Goal: Task Accomplishment & Management: Manage account settings

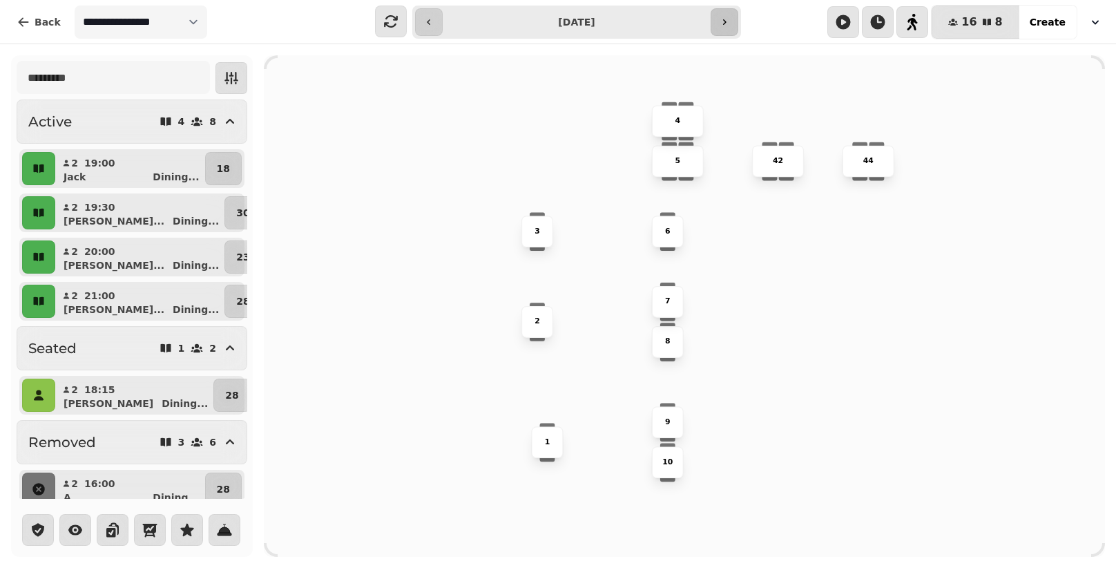
click at [719, 27] on icon "button" at bounding box center [724, 22] width 11 height 11
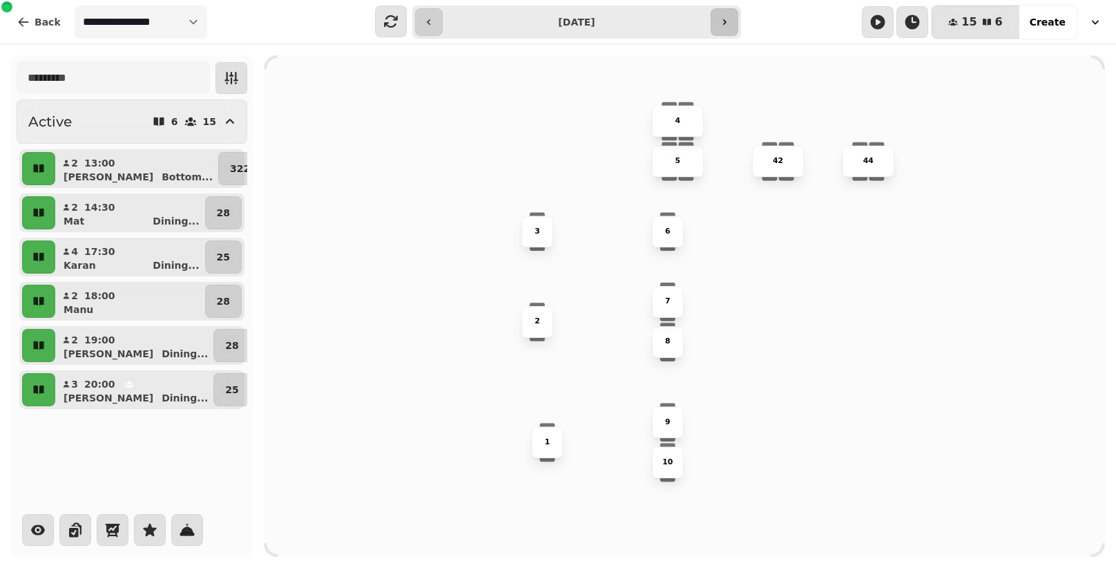
click at [719, 27] on icon "button" at bounding box center [724, 22] width 11 height 11
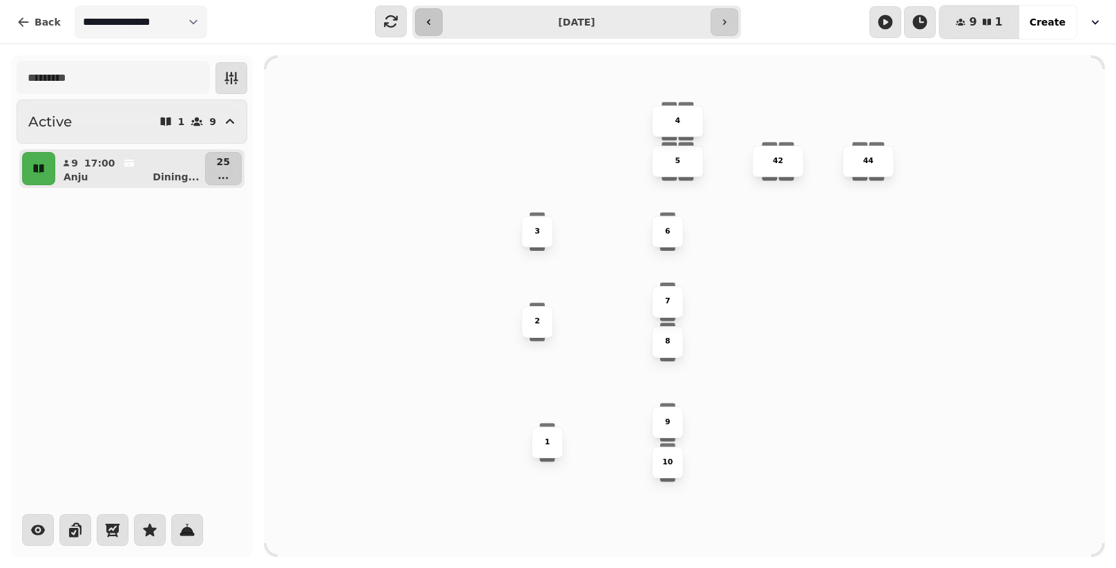
click at [437, 16] on button "button" at bounding box center [429, 22] width 28 height 28
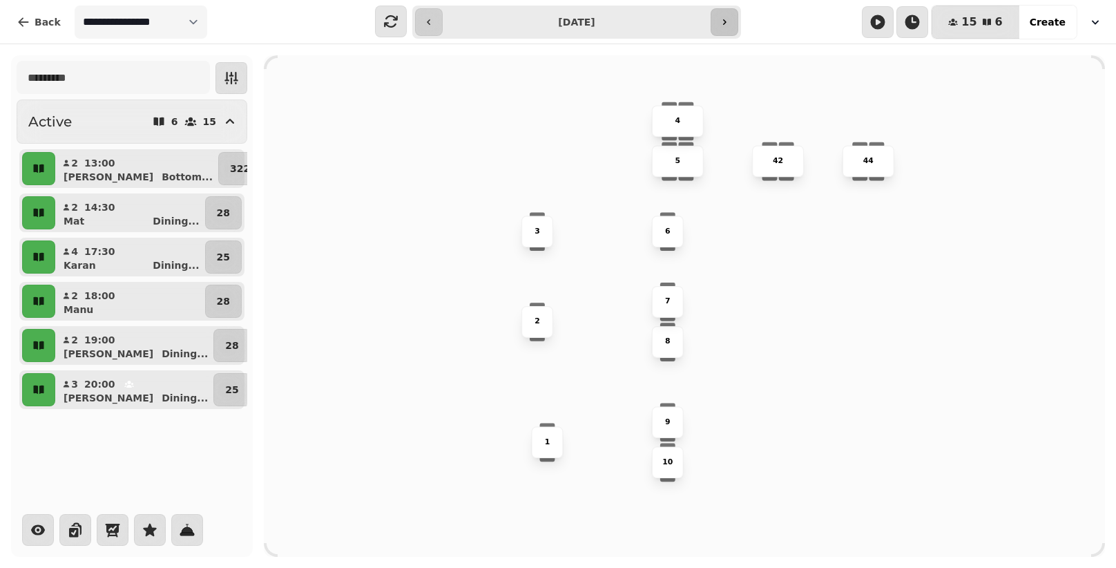
click at [722, 19] on icon "button" at bounding box center [724, 22] width 11 height 11
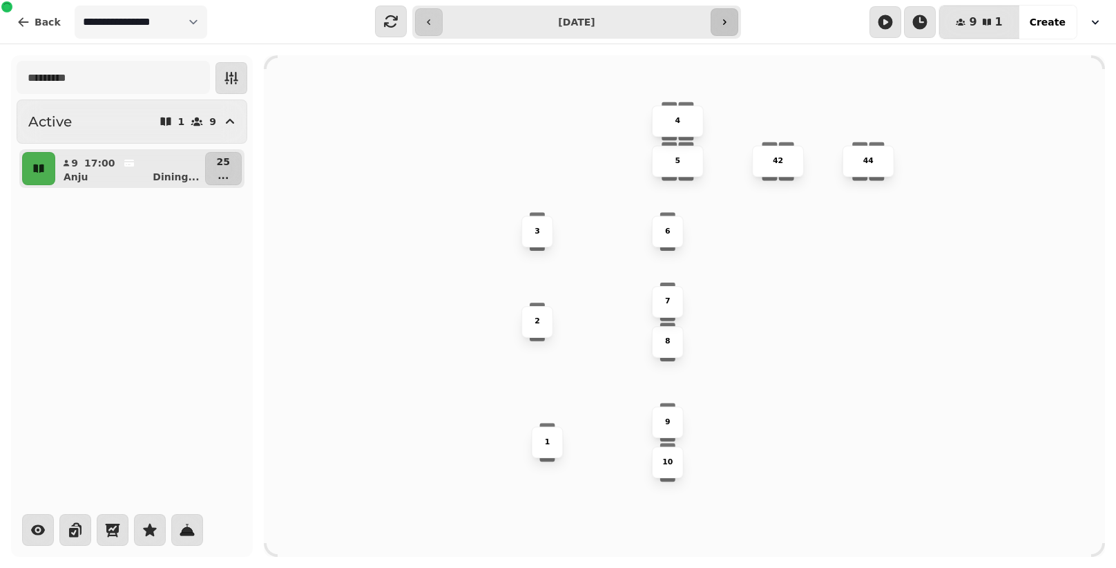
click at [722, 19] on icon "button" at bounding box center [724, 22] width 11 height 11
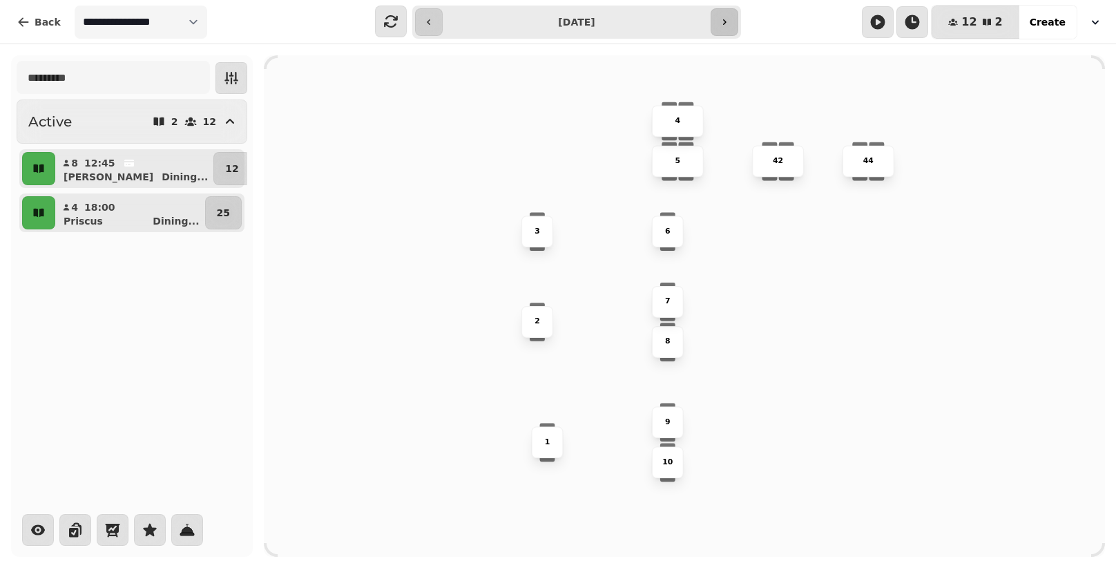
click at [722, 19] on icon "button" at bounding box center [724, 22] width 11 height 11
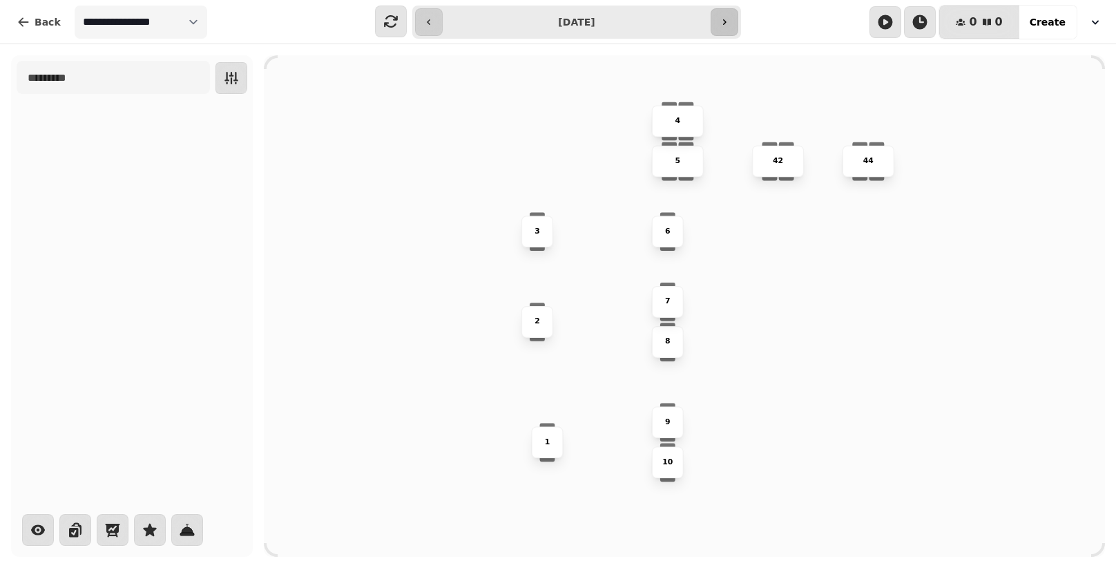
click at [722, 19] on icon "button" at bounding box center [724, 22] width 11 height 11
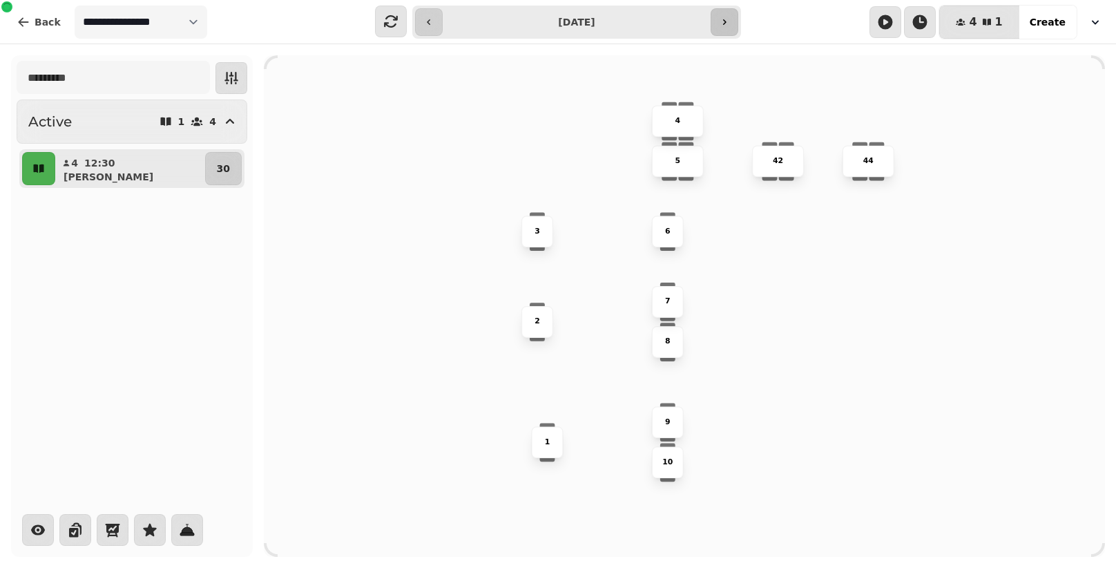
click at [722, 19] on icon "button" at bounding box center [724, 22] width 11 height 11
click at [51, 17] on span "Back" at bounding box center [48, 22] width 26 height 10
type input "**********"
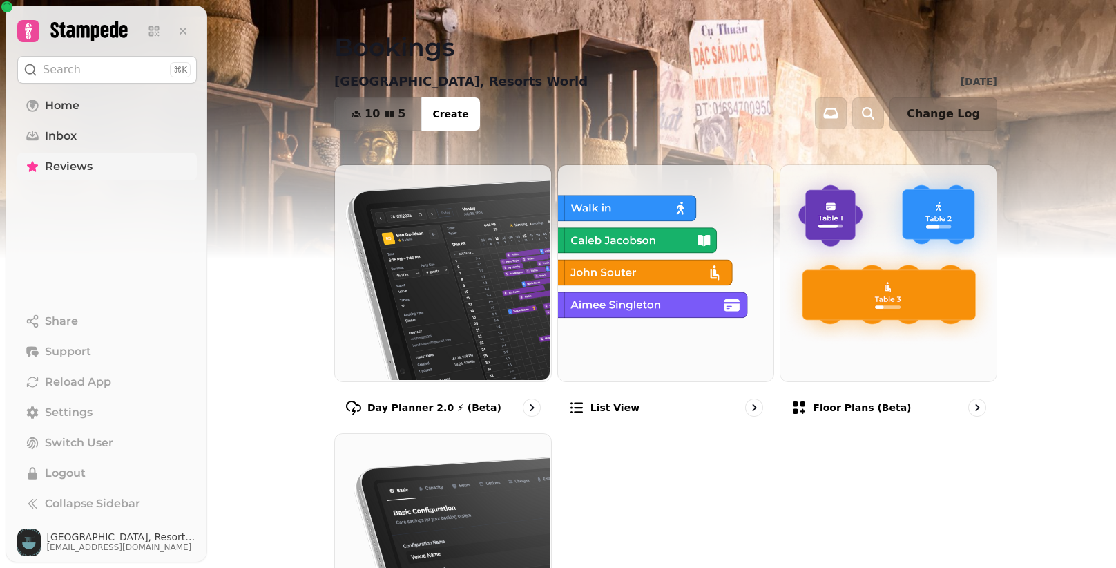
click at [112, 173] on link "Reviews" at bounding box center [107, 167] width 180 height 28
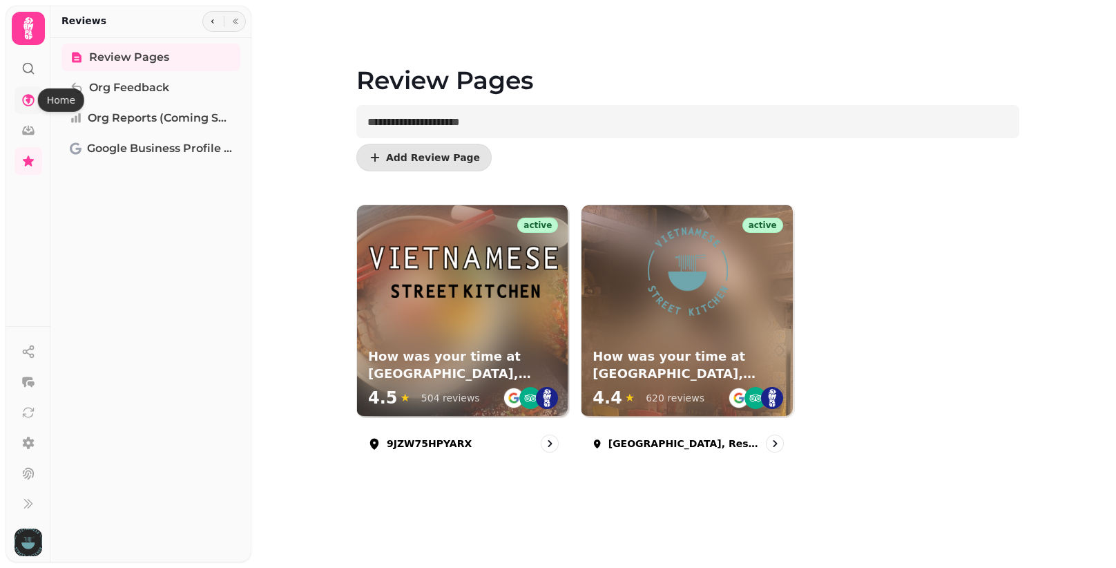
click at [30, 94] on icon at bounding box center [28, 100] width 14 height 14
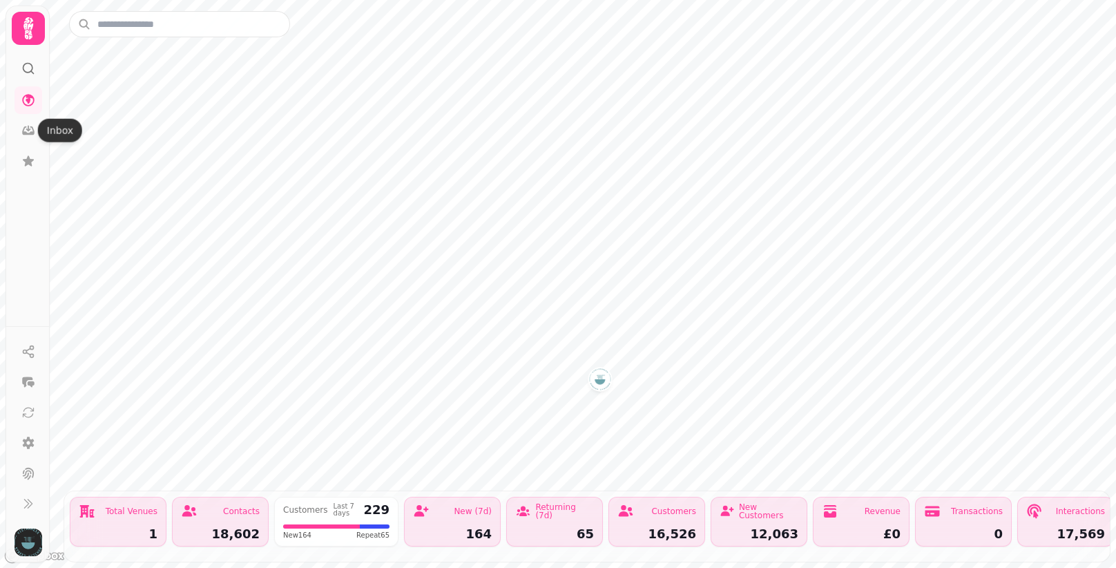
click at [25, 41] on icon at bounding box center [28, 28] width 28 height 28
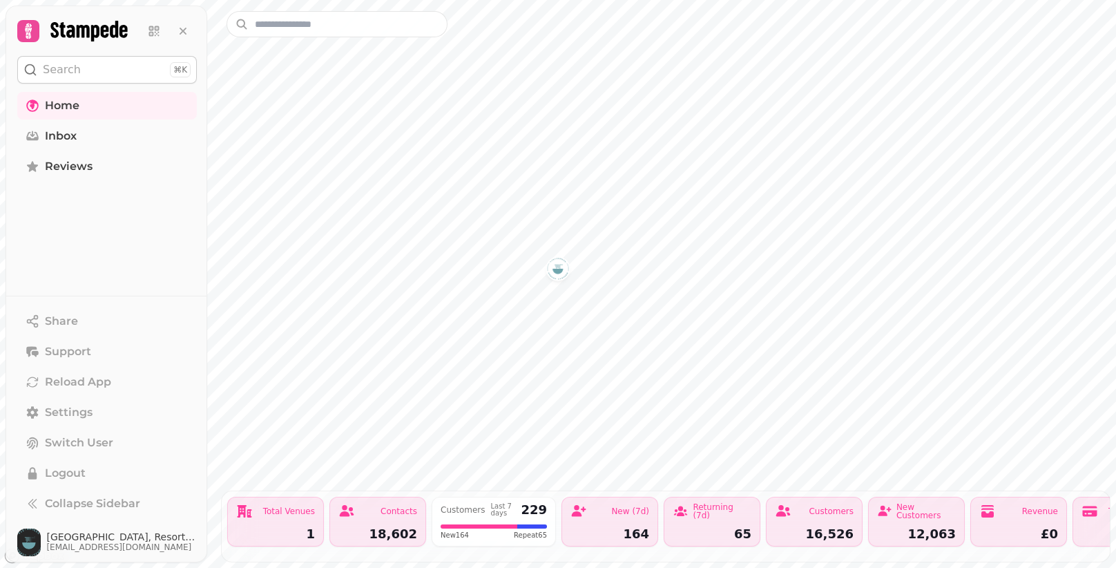
click at [506, 512] on div "Last 7 days" at bounding box center [503, 510] width 25 height 14
click at [278, 519] on div "Total Venues 1" at bounding box center [275, 521] width 97 height 50
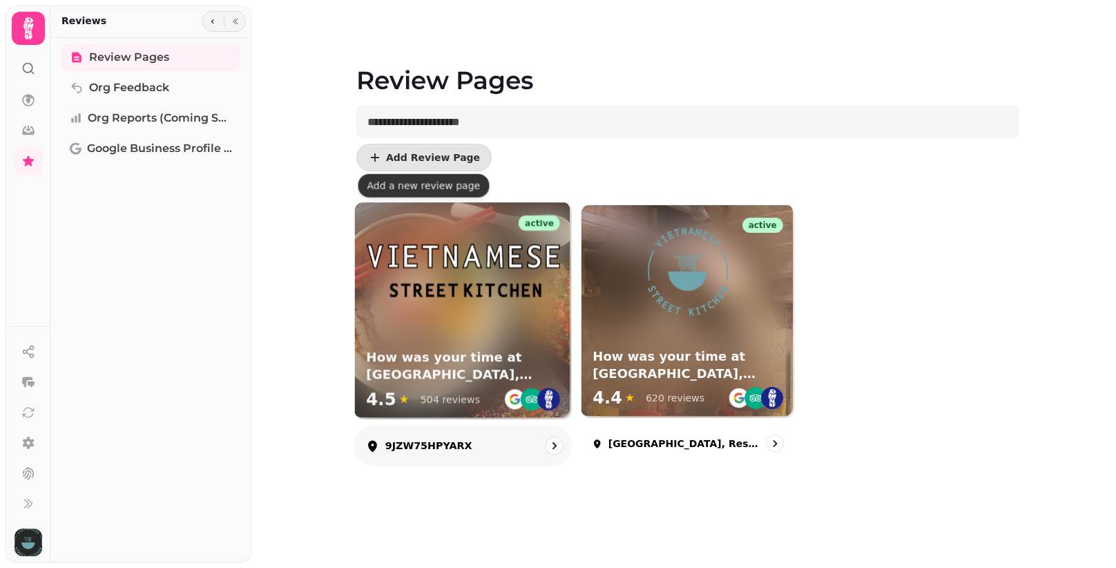
click at [505, 325] on div "active How was your time at Vietnamese Street Kitchen, Bullring? 4.5 ★ 504 revi…" at bounding box center [463, 310] width 216 height 216
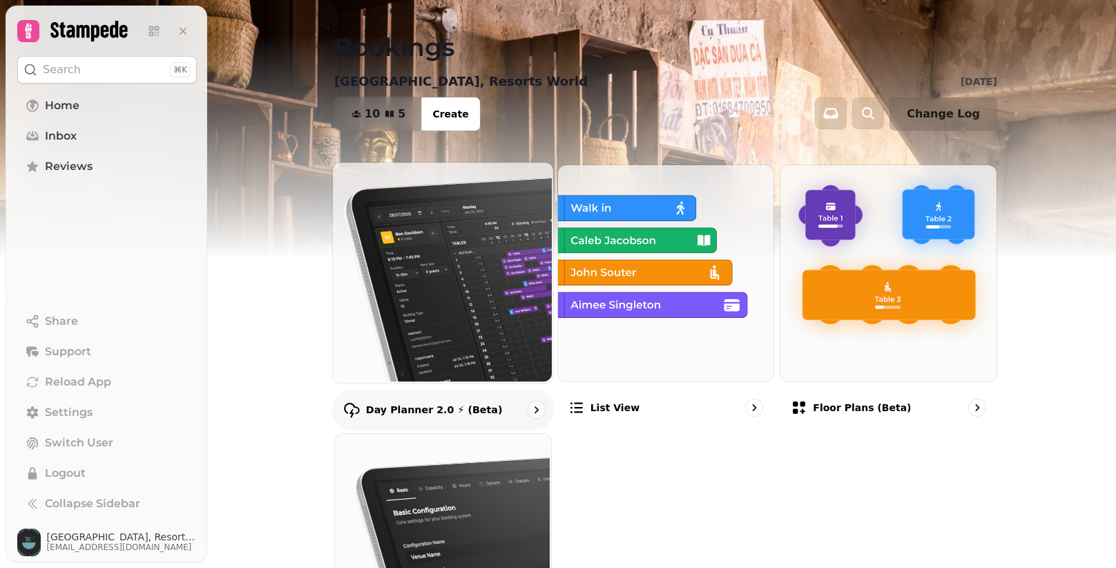
click at [391, 278] on img at bounding box center [441, 271] width 220 height 220
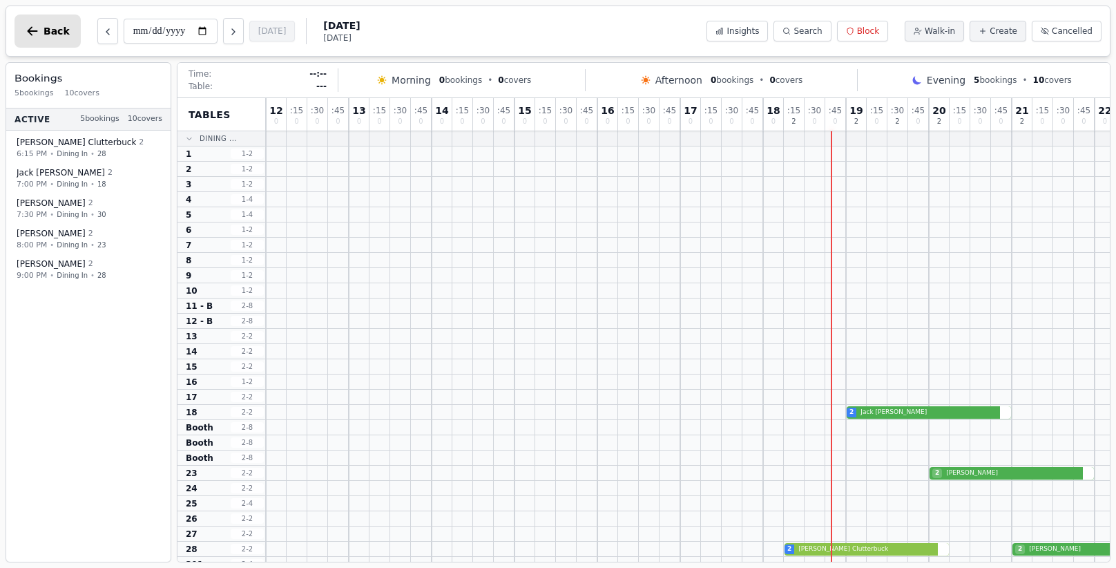
click at [56, 21] on button "Back" at bounding box center [47, 30] width 66 height 33
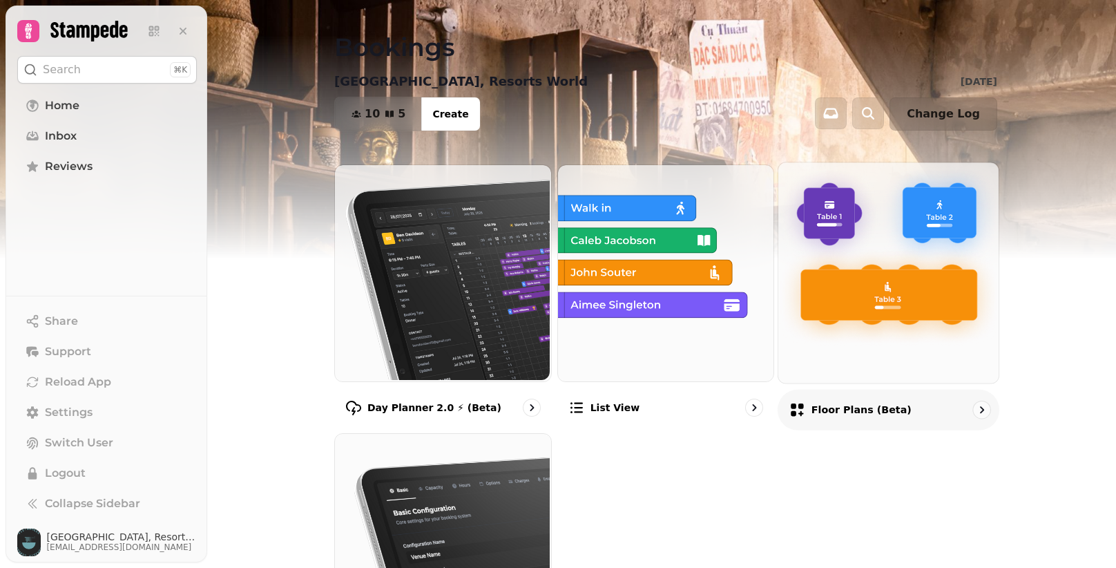
click at [878, 193] on img at bounding box center [887, 271] width 220 height 220
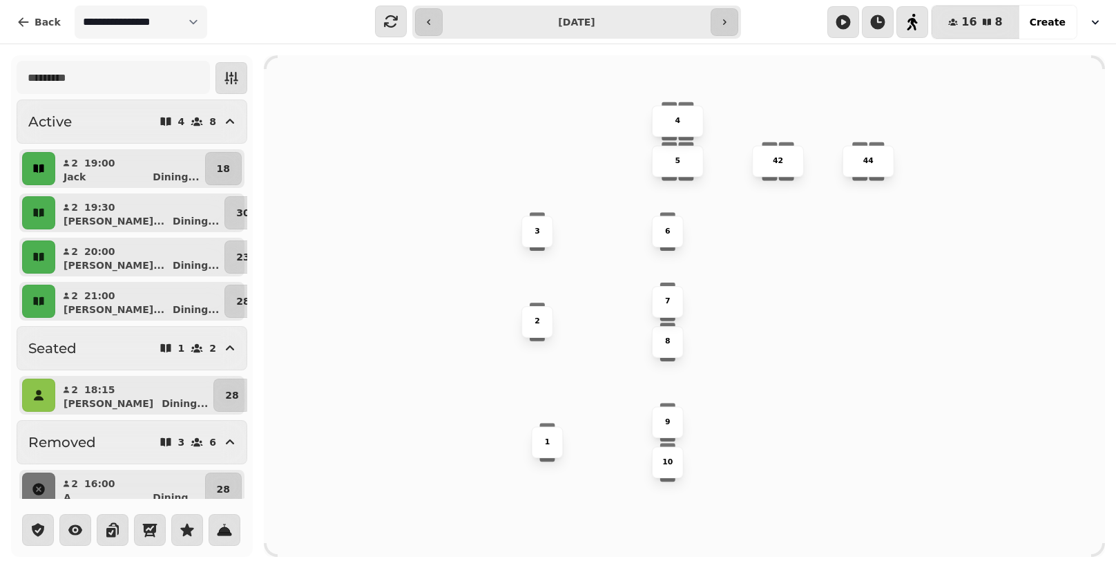
click at [37, 171] on icon "button" at bounding box center [38, 168] width 10 height 8
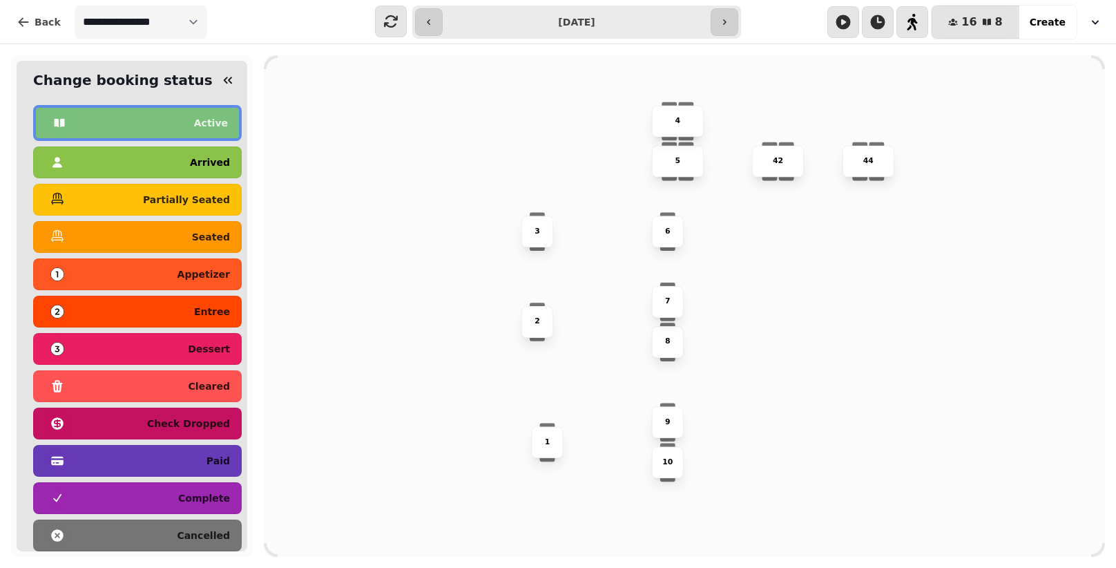
click at [107, 166] on div "arrived" at bounding box center [137, 162] width 185 height 22
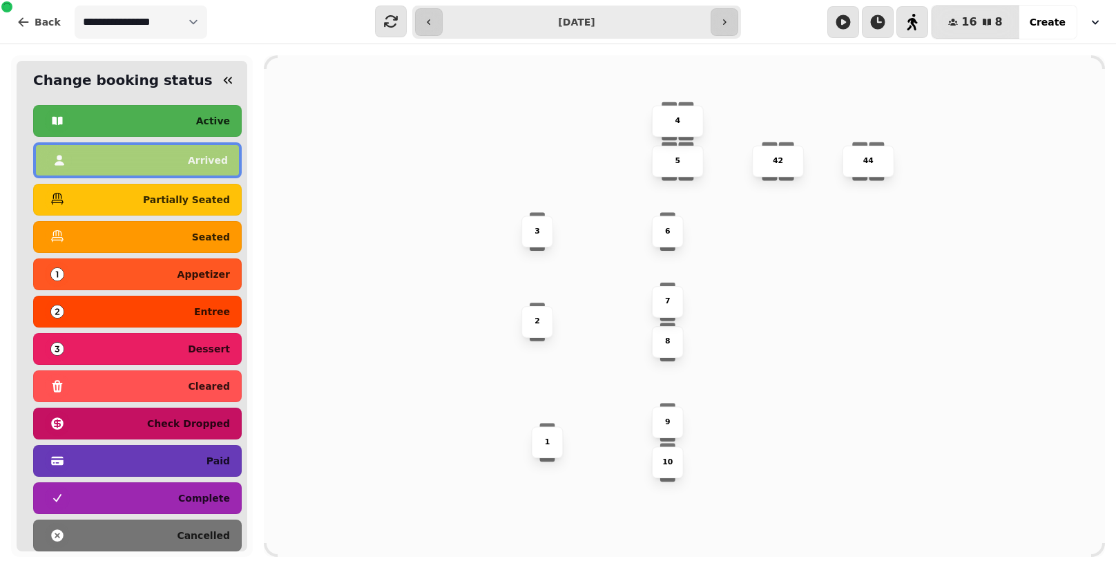
click at [380, 196] on div "8 3 5 1 42 7 6 4 44 9 10 2" at bounding box center [684, 305] width 627 height 501
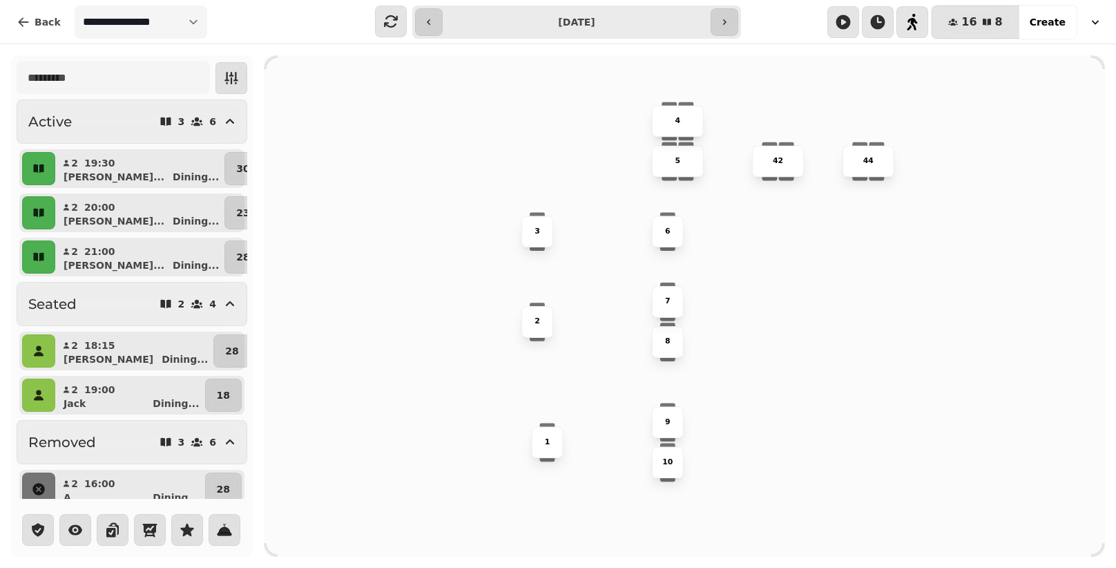
click at [739, 17] on div "**********" at bounding box center [576, 22] width 329 height 33
click at [719, 25] on icon "button" at bounding box center [724, 22] width 11 height 11
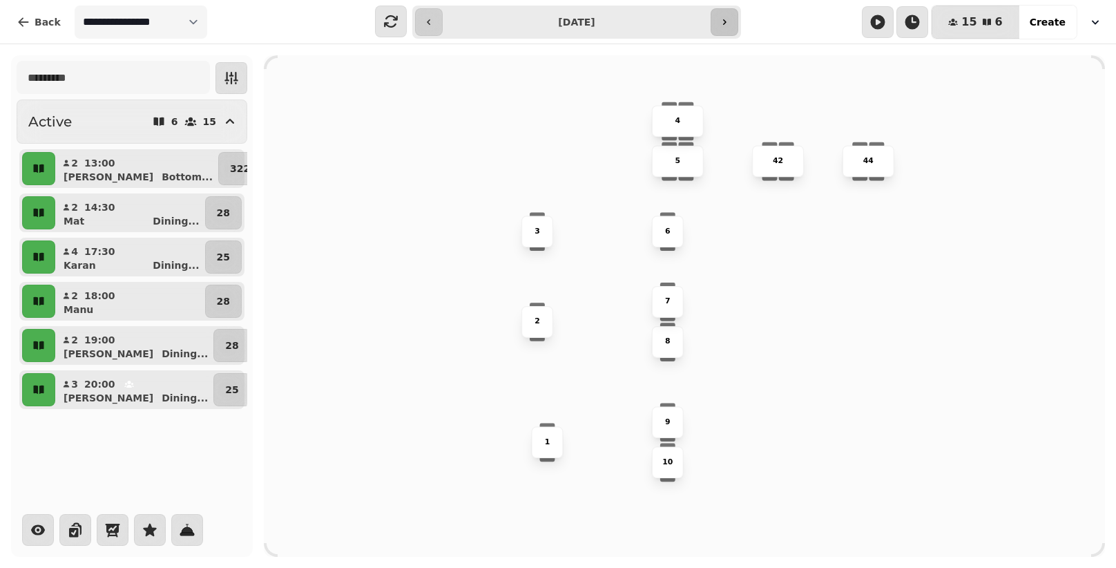
click at [719, 25] on icon "button" at bounding box center [724, 22] width 11 height 11
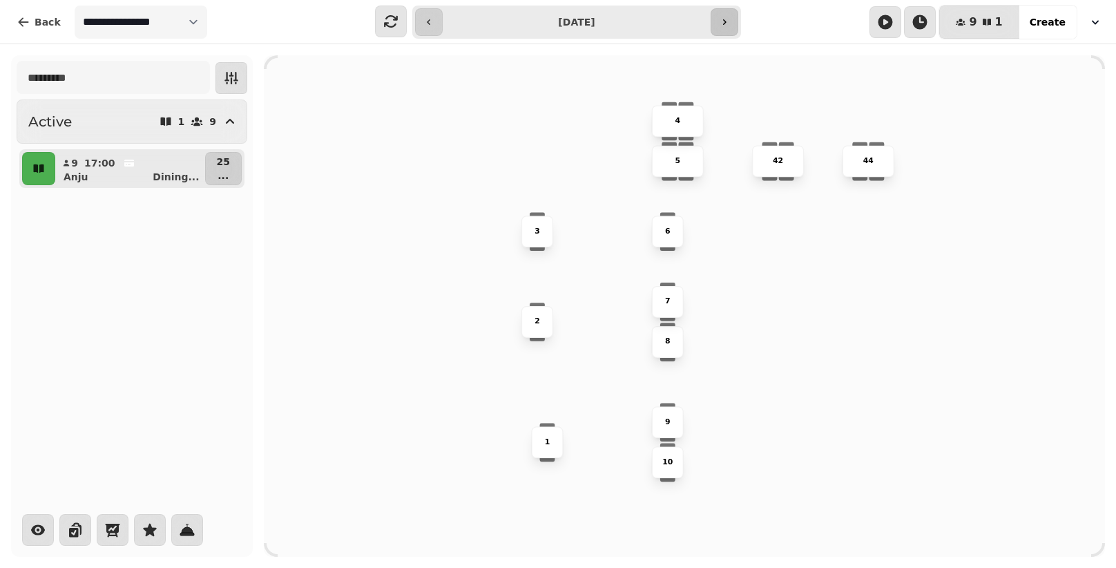
click at [719, 25] on icon "button" at bounding box center [724, 22] width 11 height 11
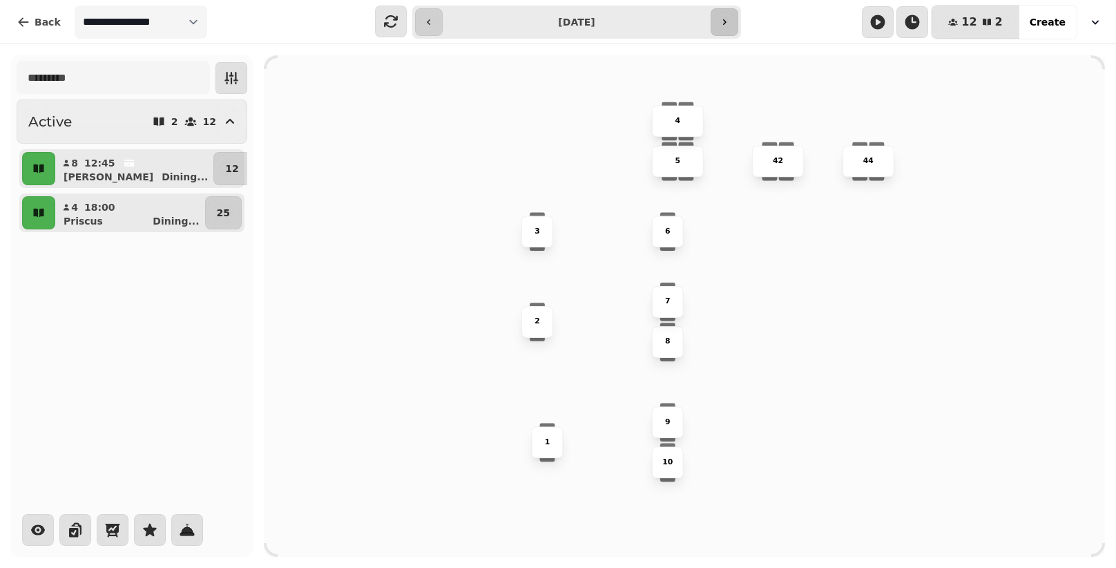
click at [719, 25] on icon "button" at bounding box center [724, 22] width 11 height 11
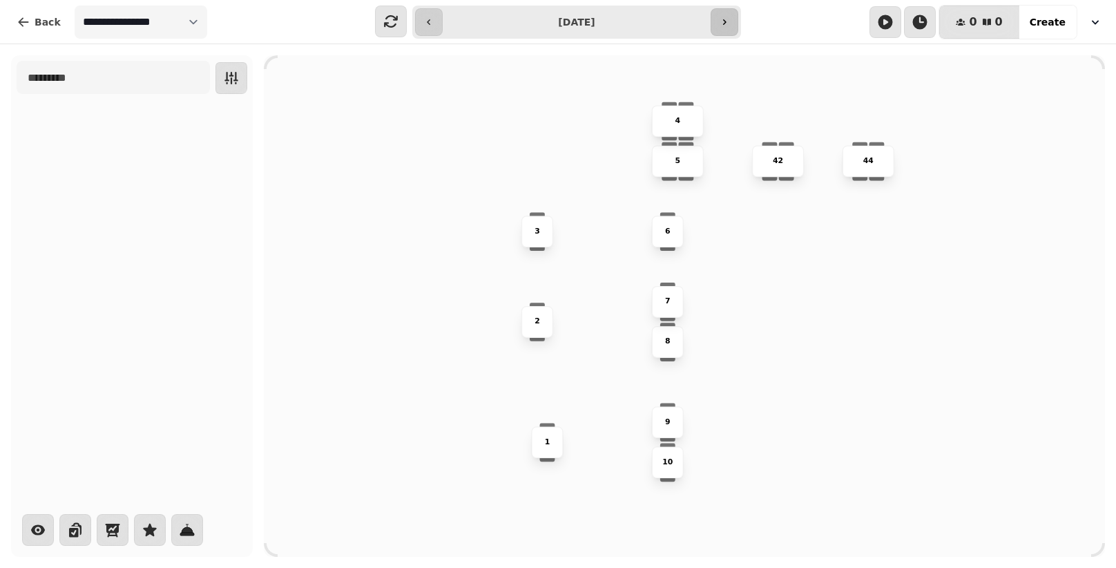
click at [719, 25] on icon "button" at bounding box center [724, 22] width 11 height 11
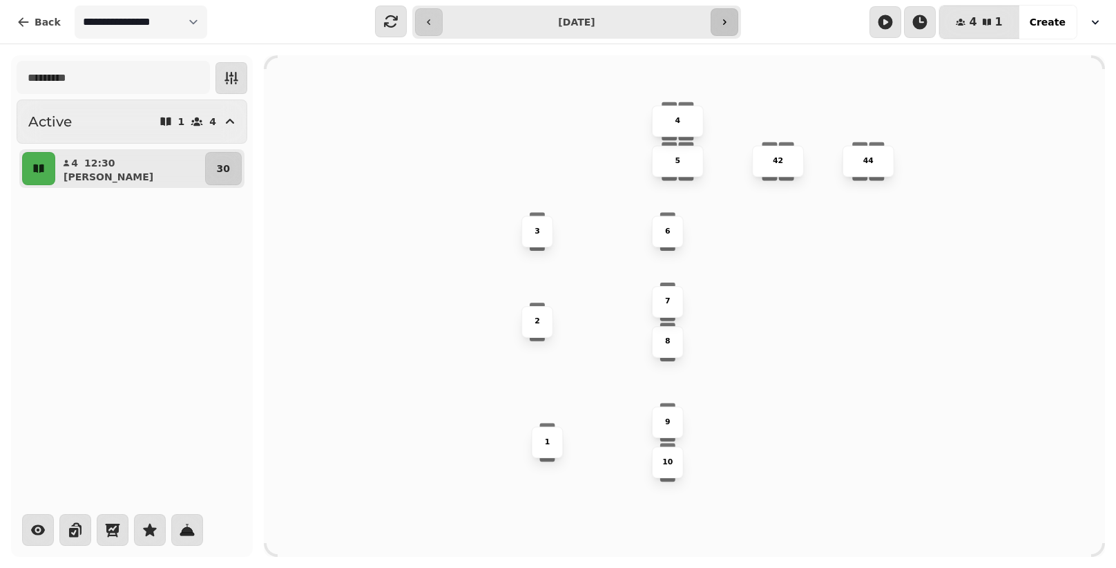
click at [719, 25] on icon "button" at bounding box center [724, 22] width 11 height 11
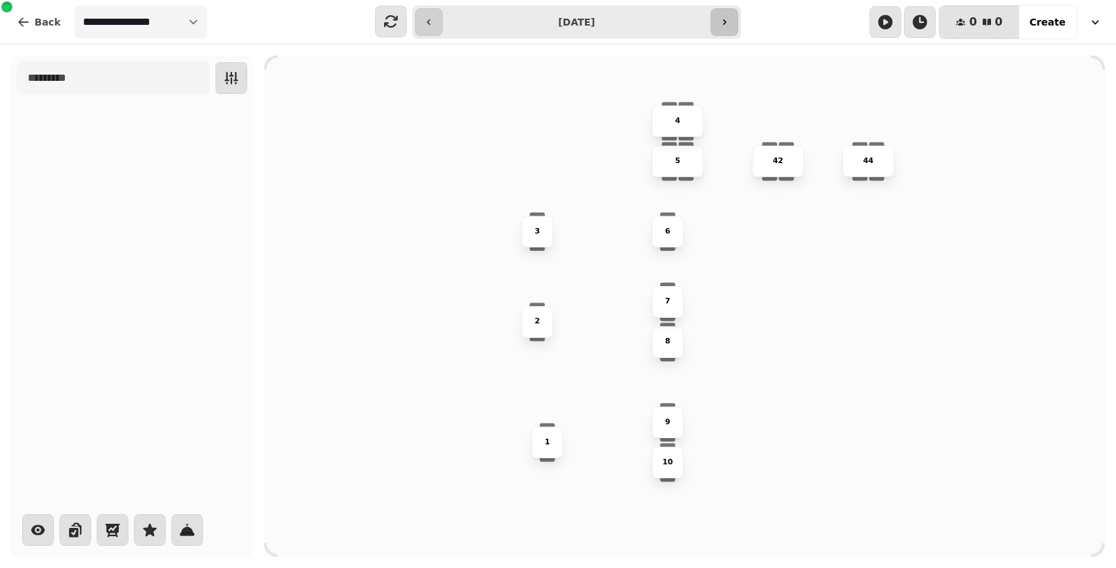
click at [719, 25] on icon "button" at bounding box center [724, 22] width 11 height 11
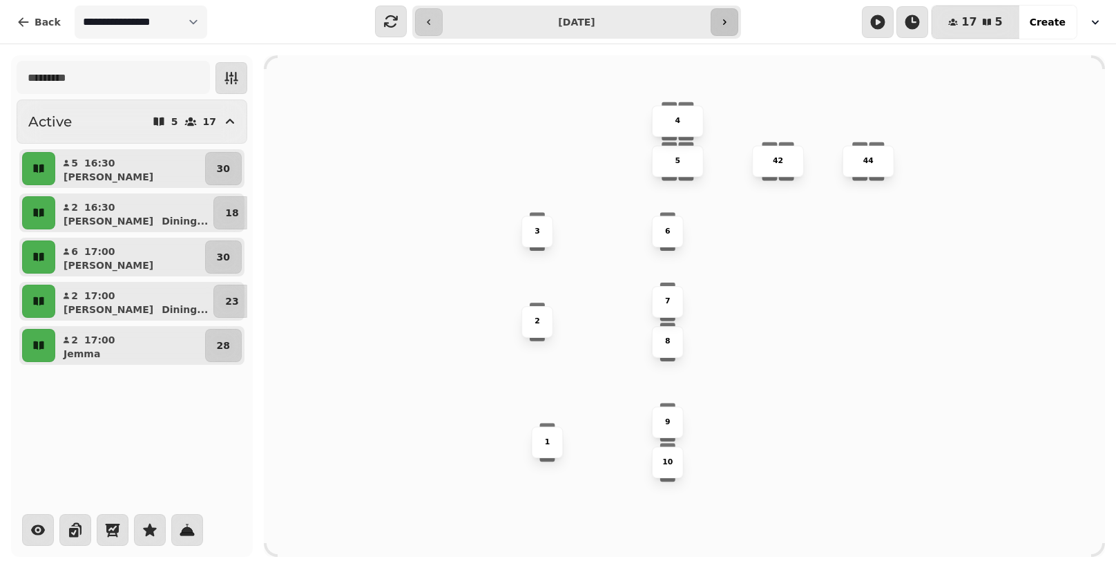
click at [719, 25] on icon "button" at bounding box center [724, 22] width 11 height 11
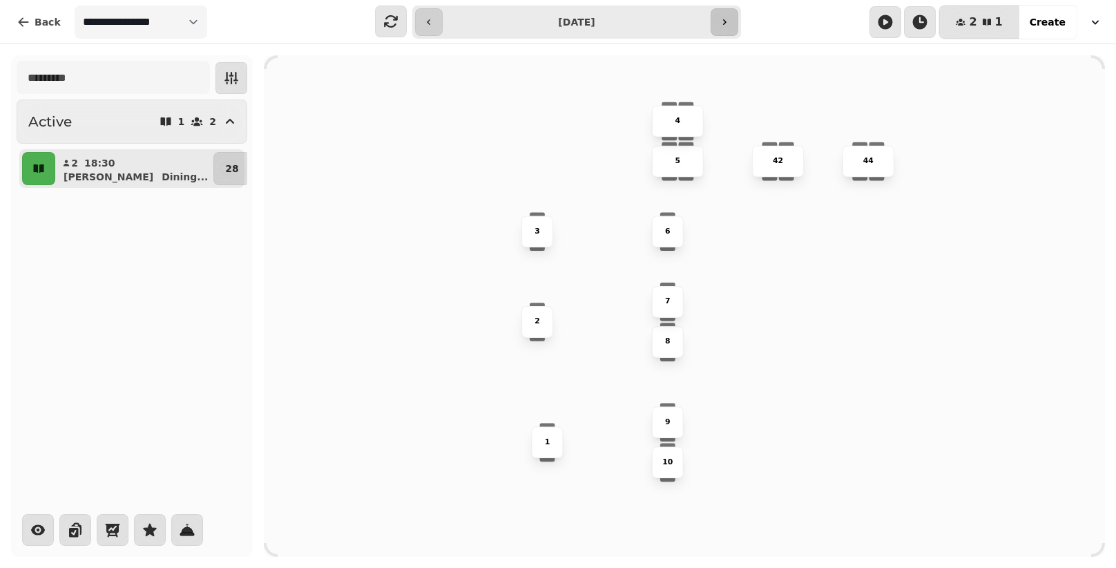
click at [719, 25] on icon "button" at bounding box center [724, 22] width 11 height 11
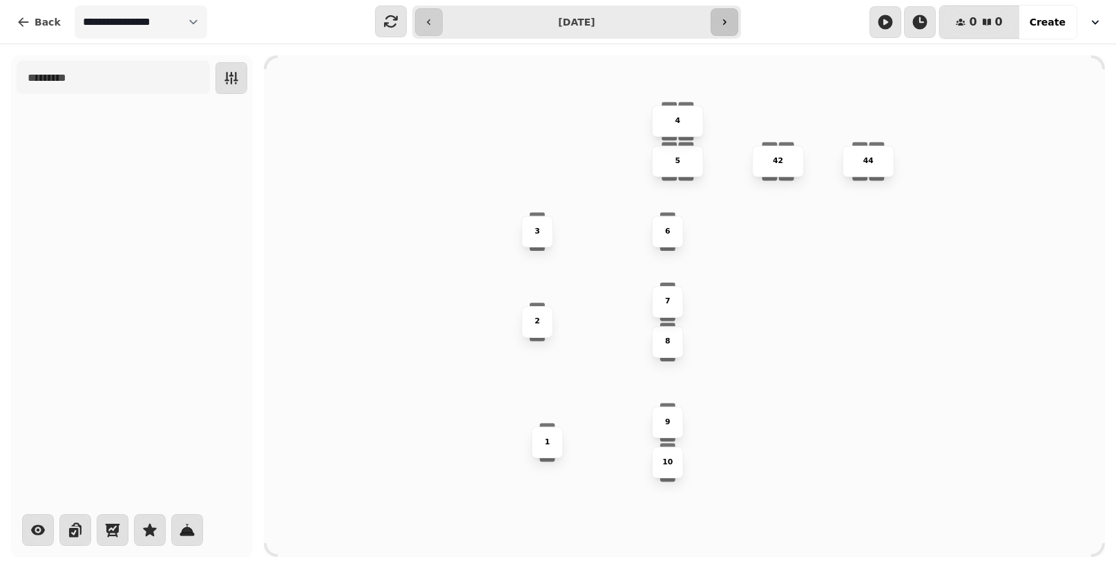
click at [719, 25] on icon "button" at bounding box center [724, 22] width 11 height 11
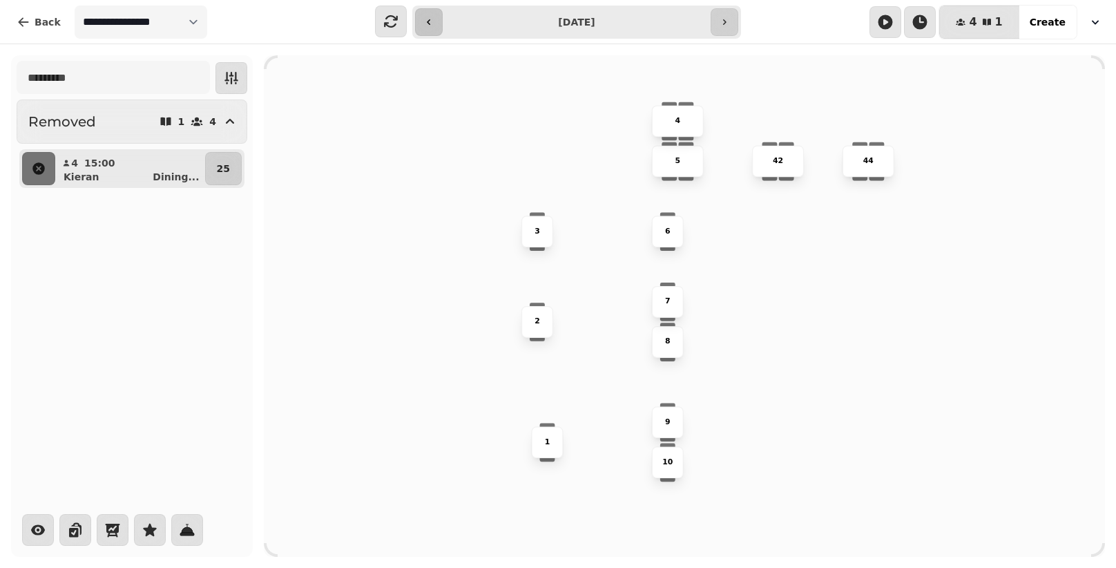
click at [427, 21] on icon "button" at bounding box center [428, 22] width 11 height 11
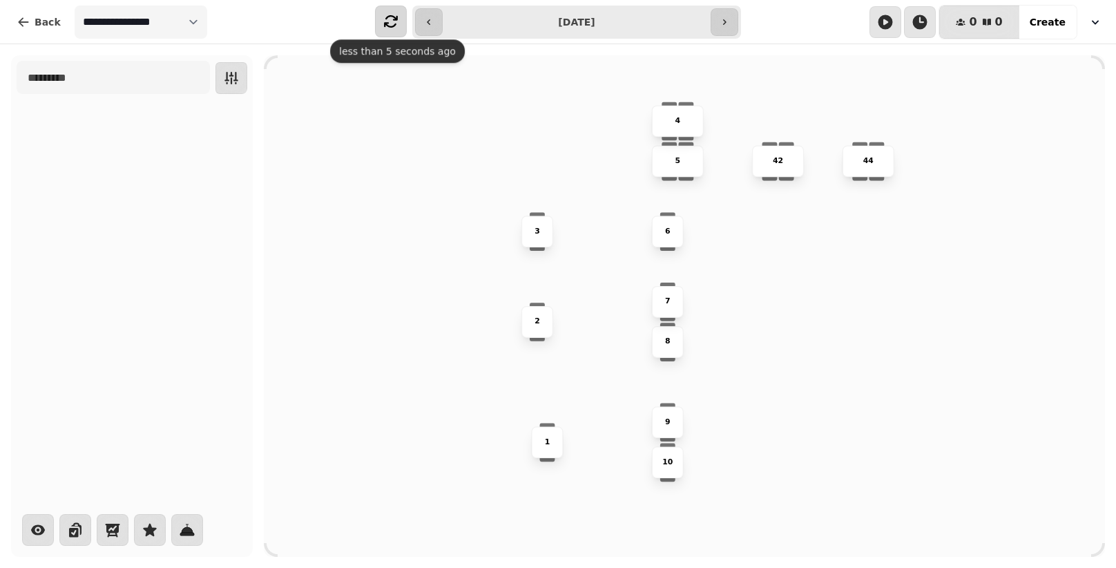
click at [387, 14] on icon "button" at bounding box center [391, 21] width 17 height 17
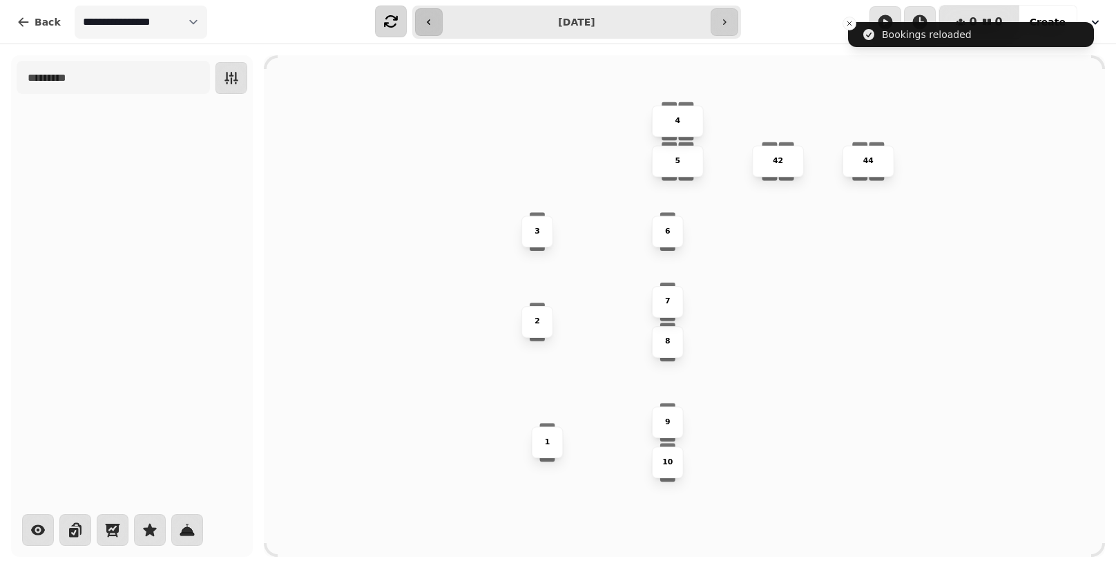
click at [424, 23] on icon "button" at bounding box center [428, 22] width 11 height 11
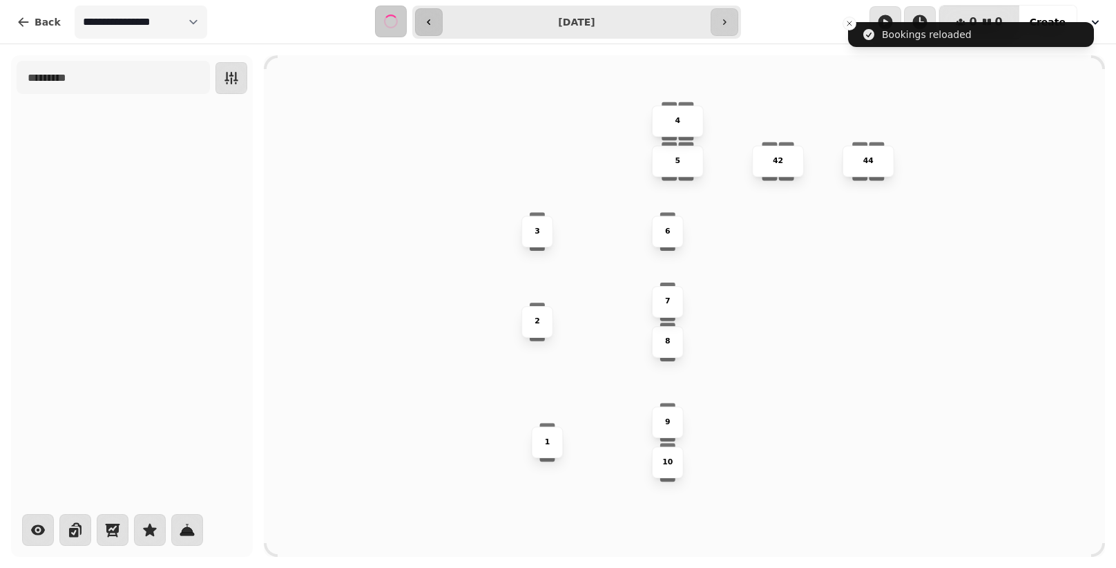
click at [424, 23] on icon "button" at bounding box center [428, 22] width 11 height 11
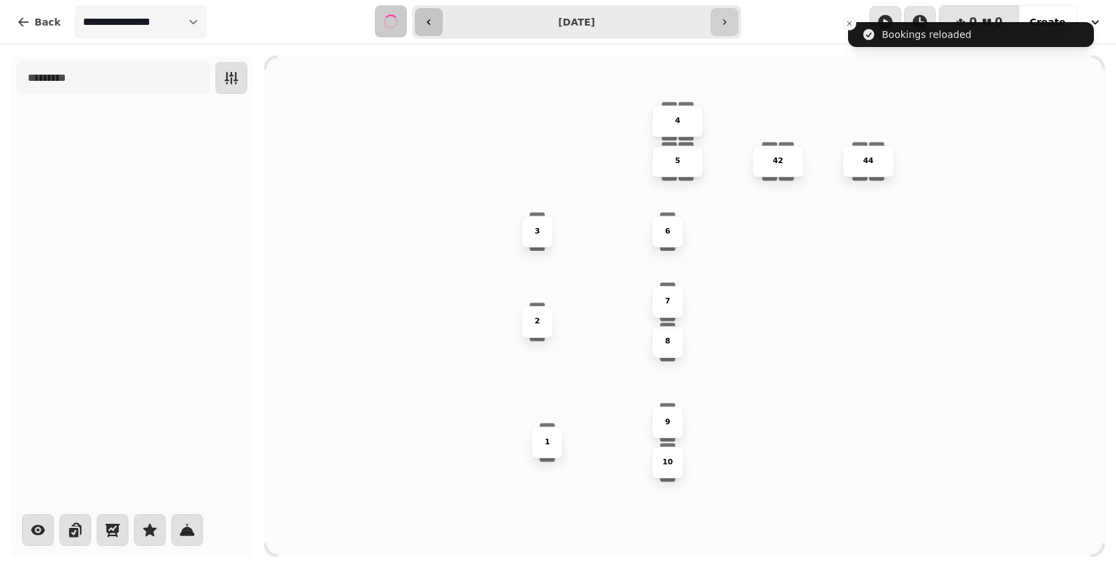
click at [424, 23] on icon "button" at bounding box center [428, 22] width 11 height 11
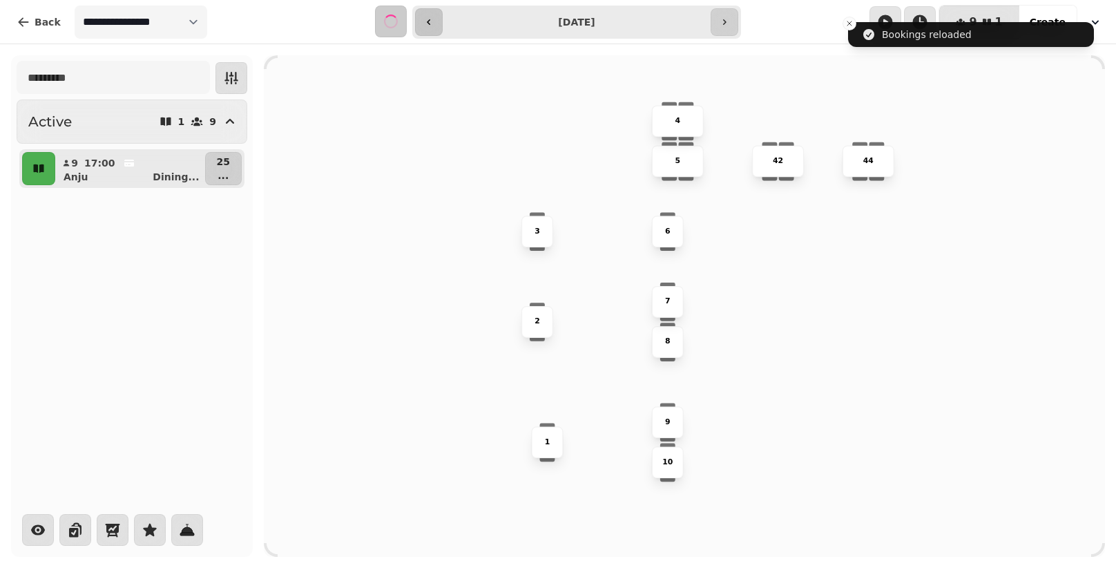
click at [424, 23] on icon "button" at bounding box center [428, 22] width 11 height 11
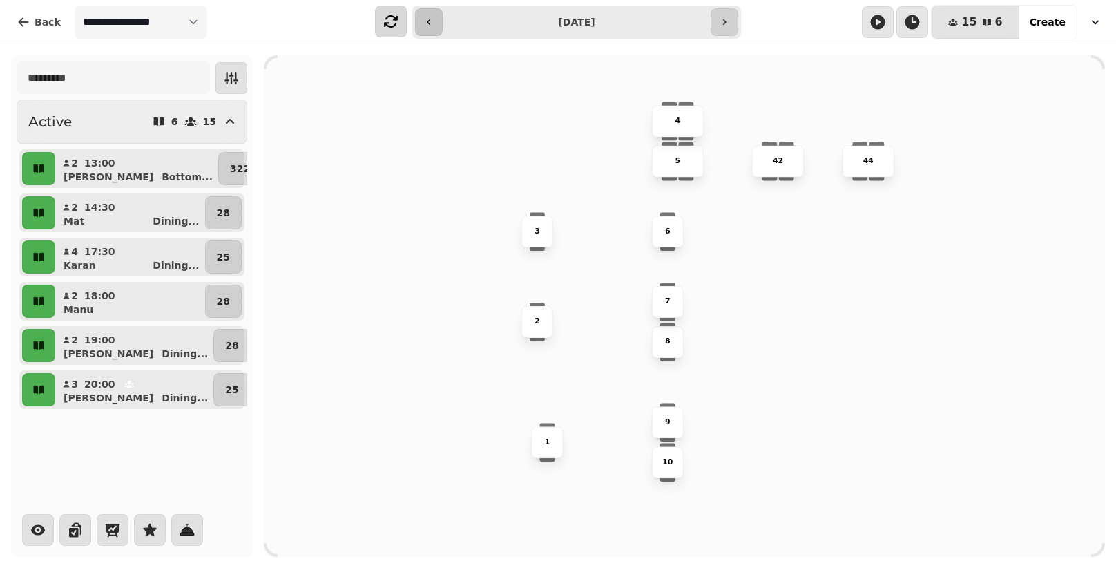
click at [428, 17] on icon "button" at bounding box center [428, 22] width 11 height 11
type input "**********"
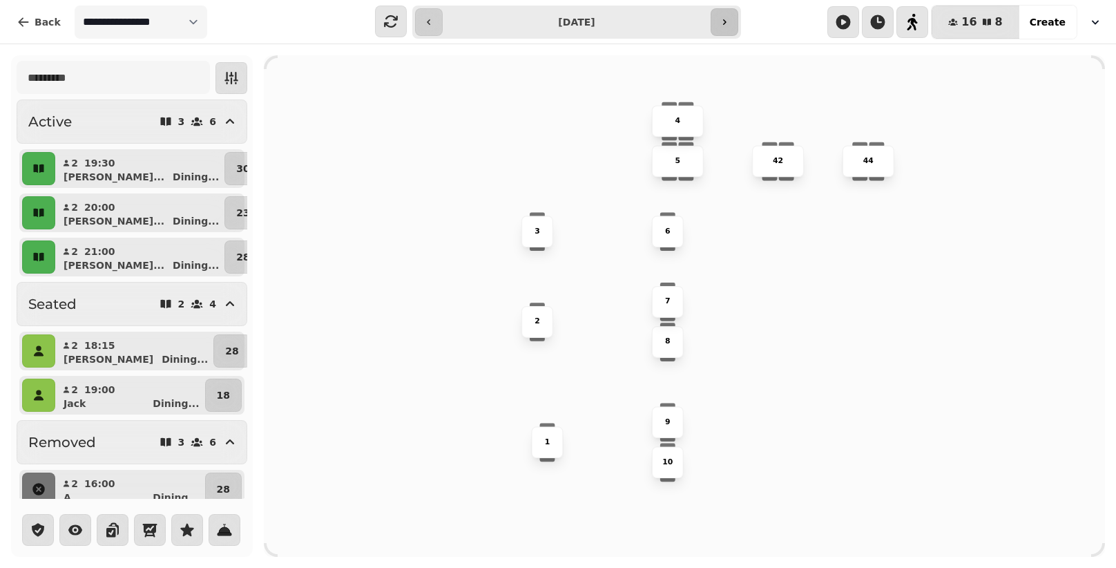
click at [726, 26] on icon "button" at bounding box center [724, 22] width 11 height 11
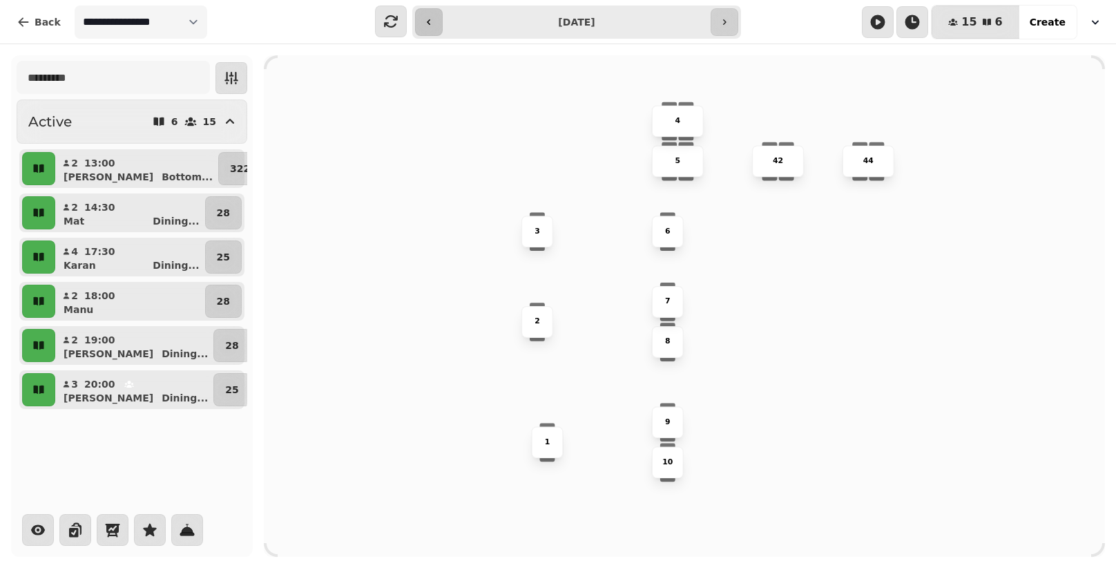
click at [437, 21] on button "button" at bounding box center [429, 22] width 28 height 28
type input "**********"
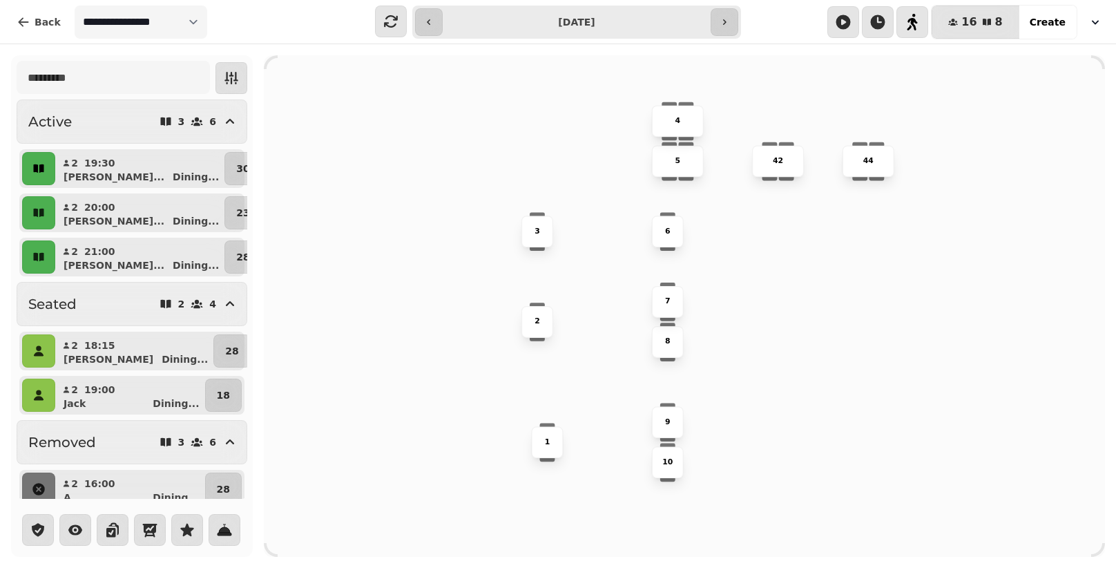
click at [38, 173] on icon "button" at bounding box center [39, 169] width 14 height 14
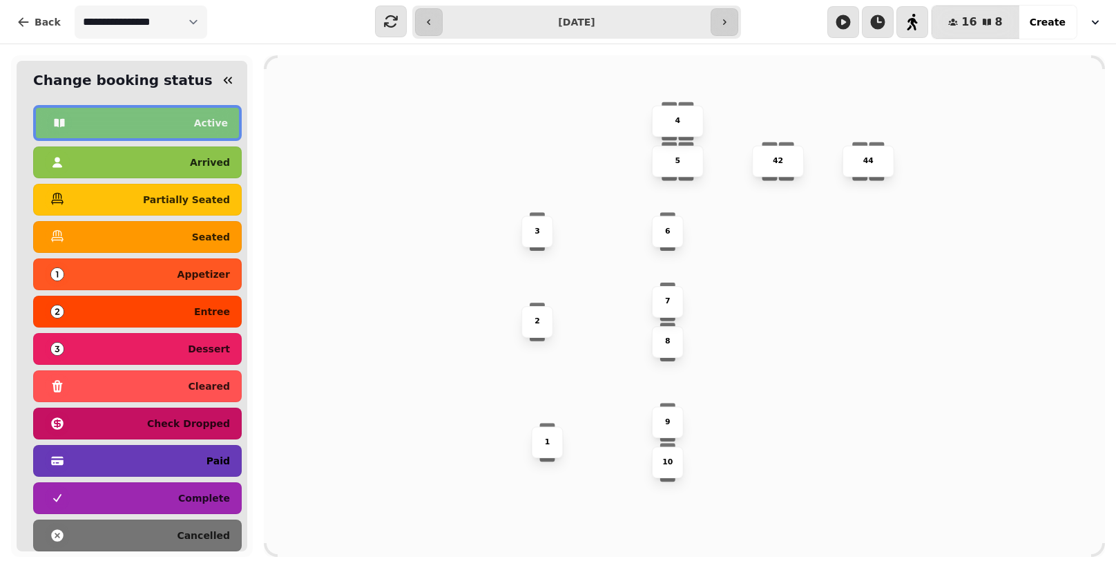
scroll to position [39, 0]
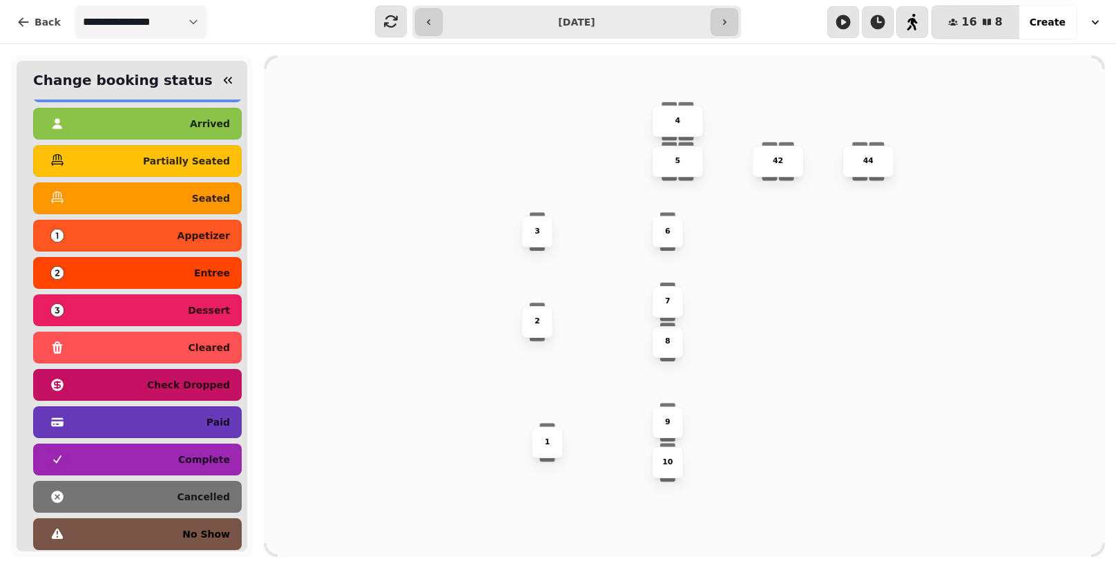
click at [68, 531] on div "button" at bounding box center [57, 533] width 25 height 25
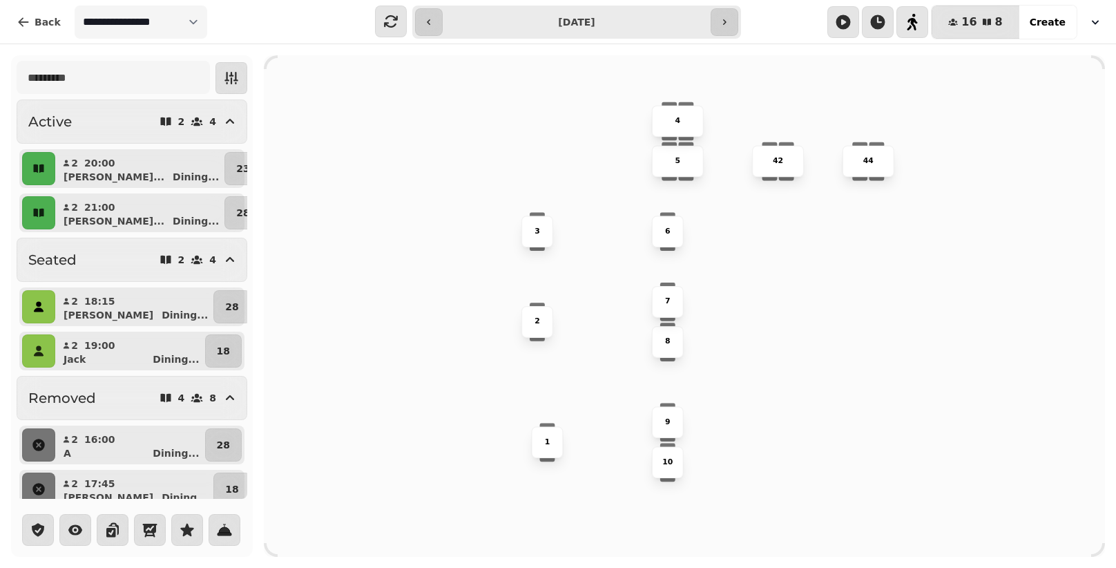
click at [35, 306] on icon "button" at bounding box center [39, 307] width 14 height 14
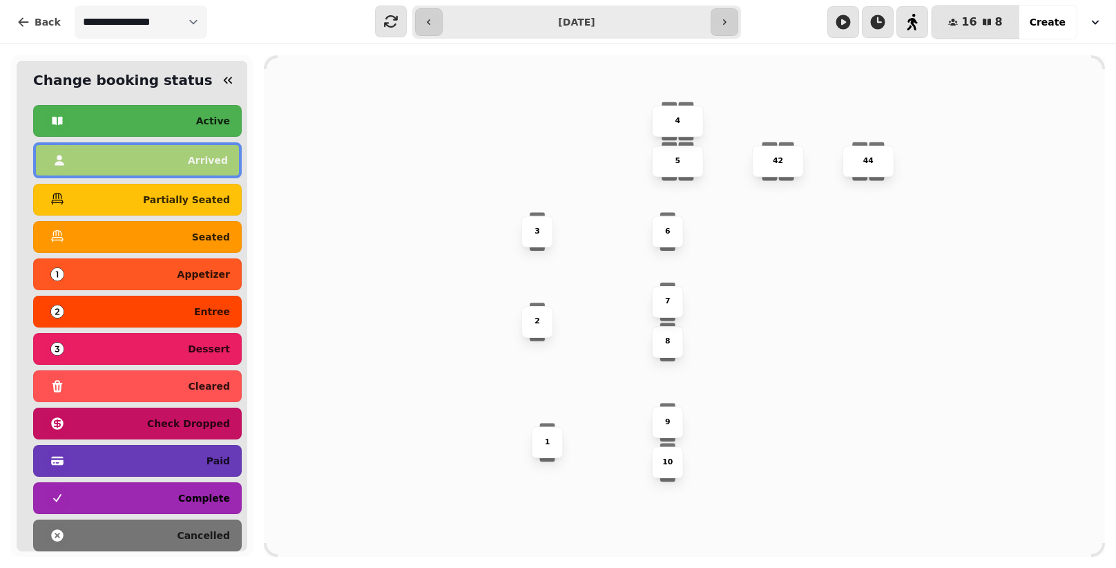
click at [108, 500] on div "complete" at bounding box center [137, 498] width 185 height 22
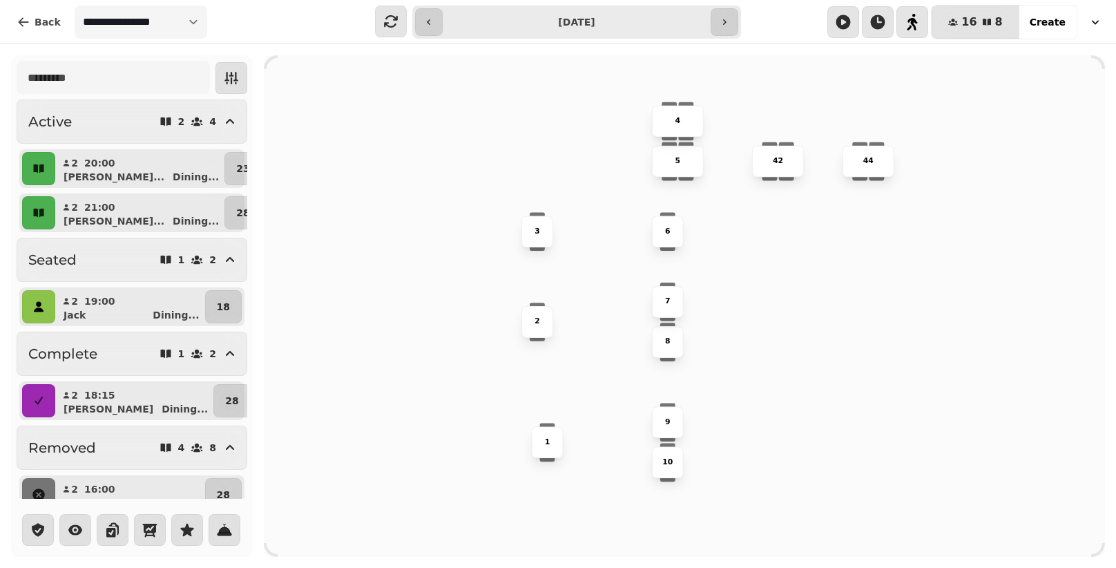
click at [43, 307] on icon "button" at bounding box center [39, 307] width 14 height 14
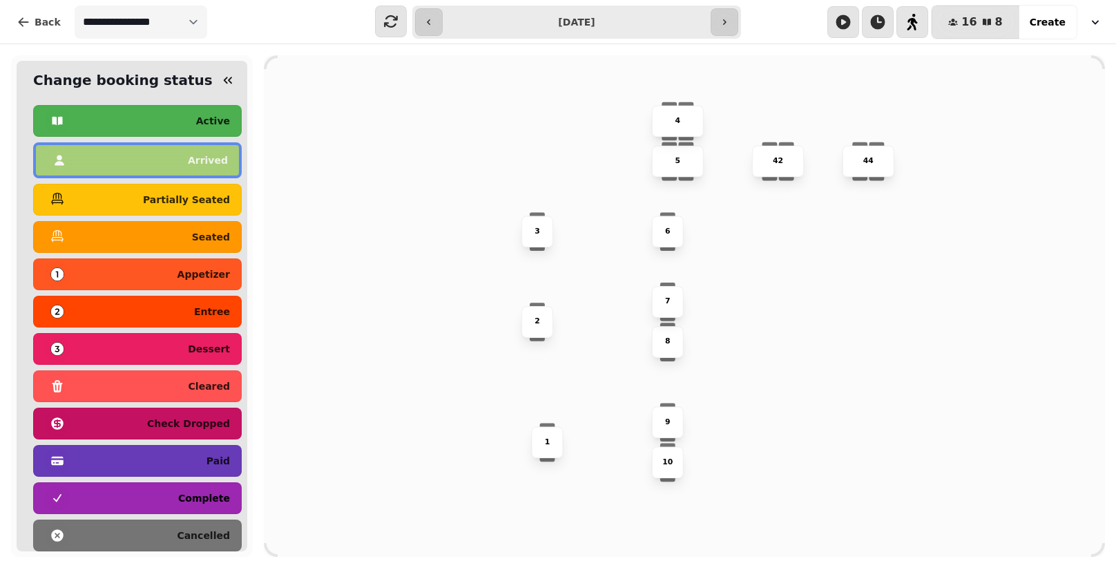
click at [99, 496] on div "complete" at bounding box center [137, 498] width 185 height 22
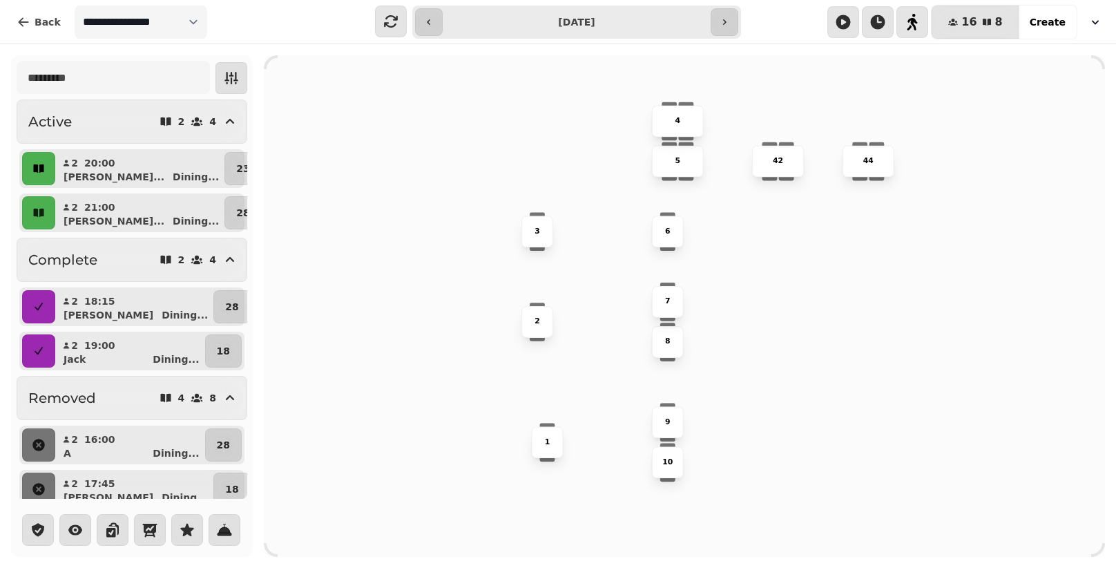
click at [39, 162] on icon "button" at bounding box center [39, 169] width 14 height 14
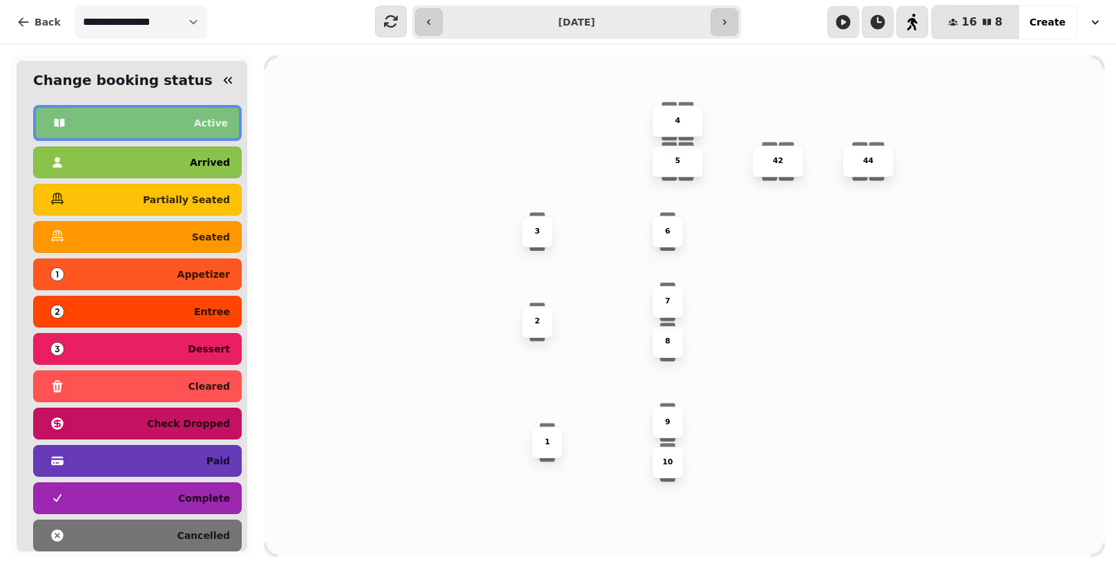
click at [88, 164] on div "arrived" at bounding box center [137, 162] width 185 height 22
